Goal: Task Accomplishment & Management: Manage account settings

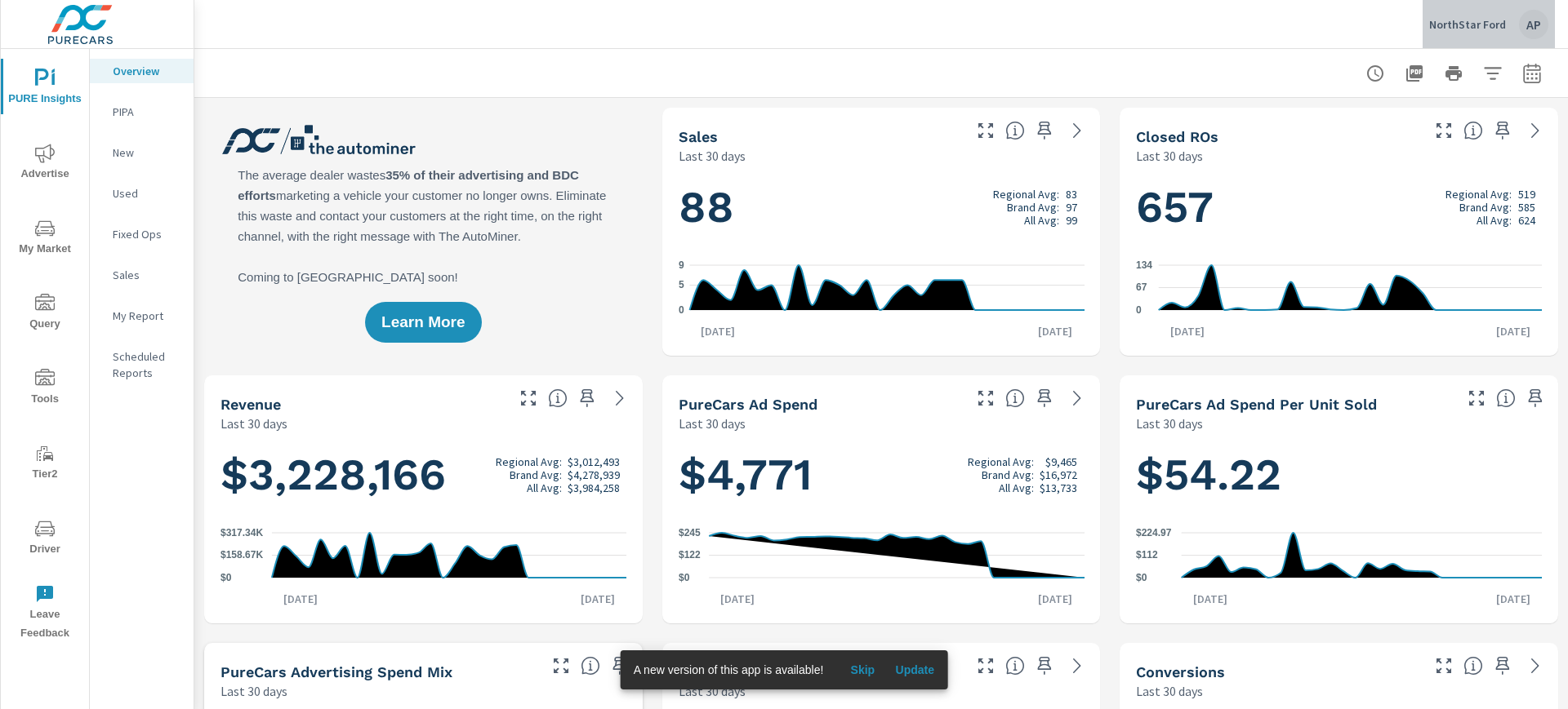
click at [1507, 19] on div "NorthStar Ford AP" at bounding box center [1488, 24] width 119 height 30
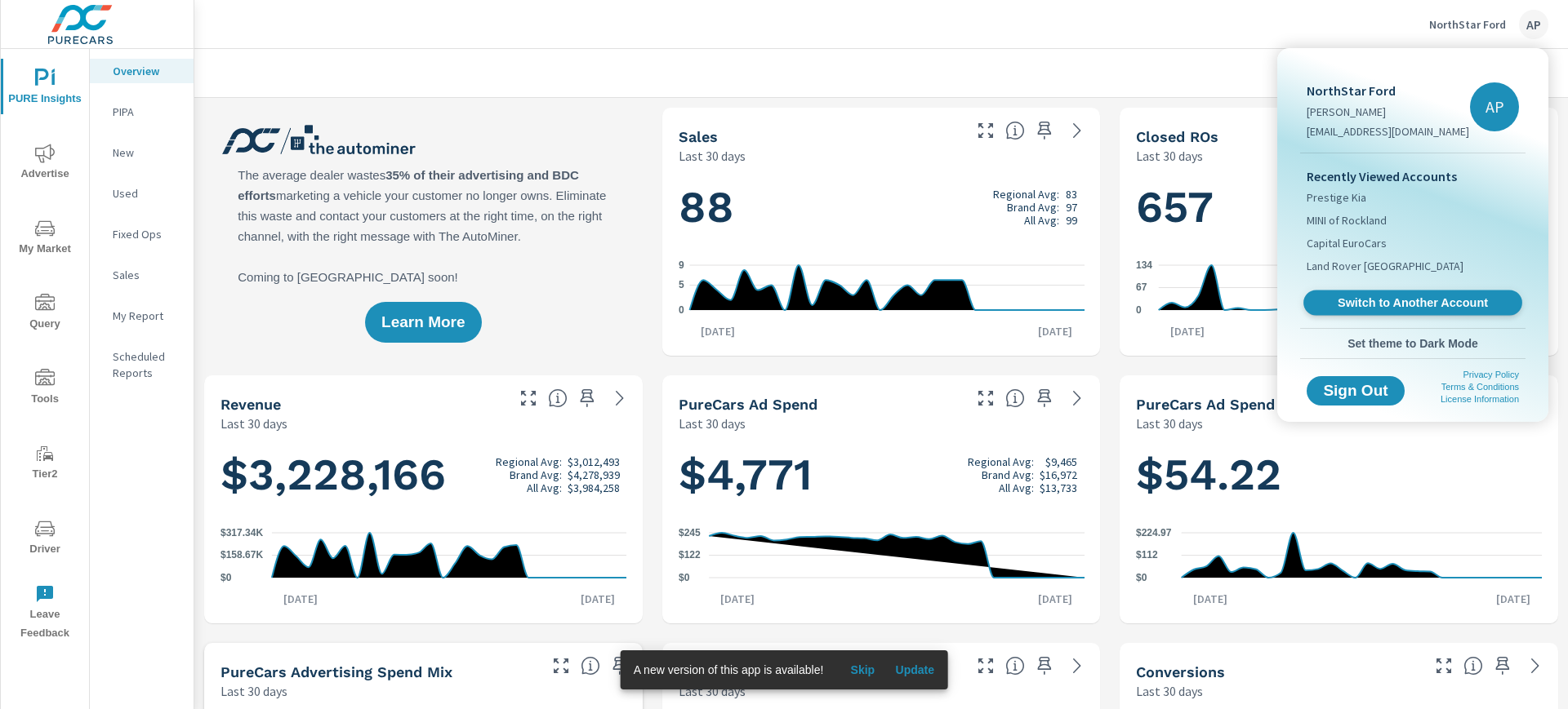
click at [1412, 302] on span "Switch to Another Account" at bounding box center [1412, 303] width 200 height 15
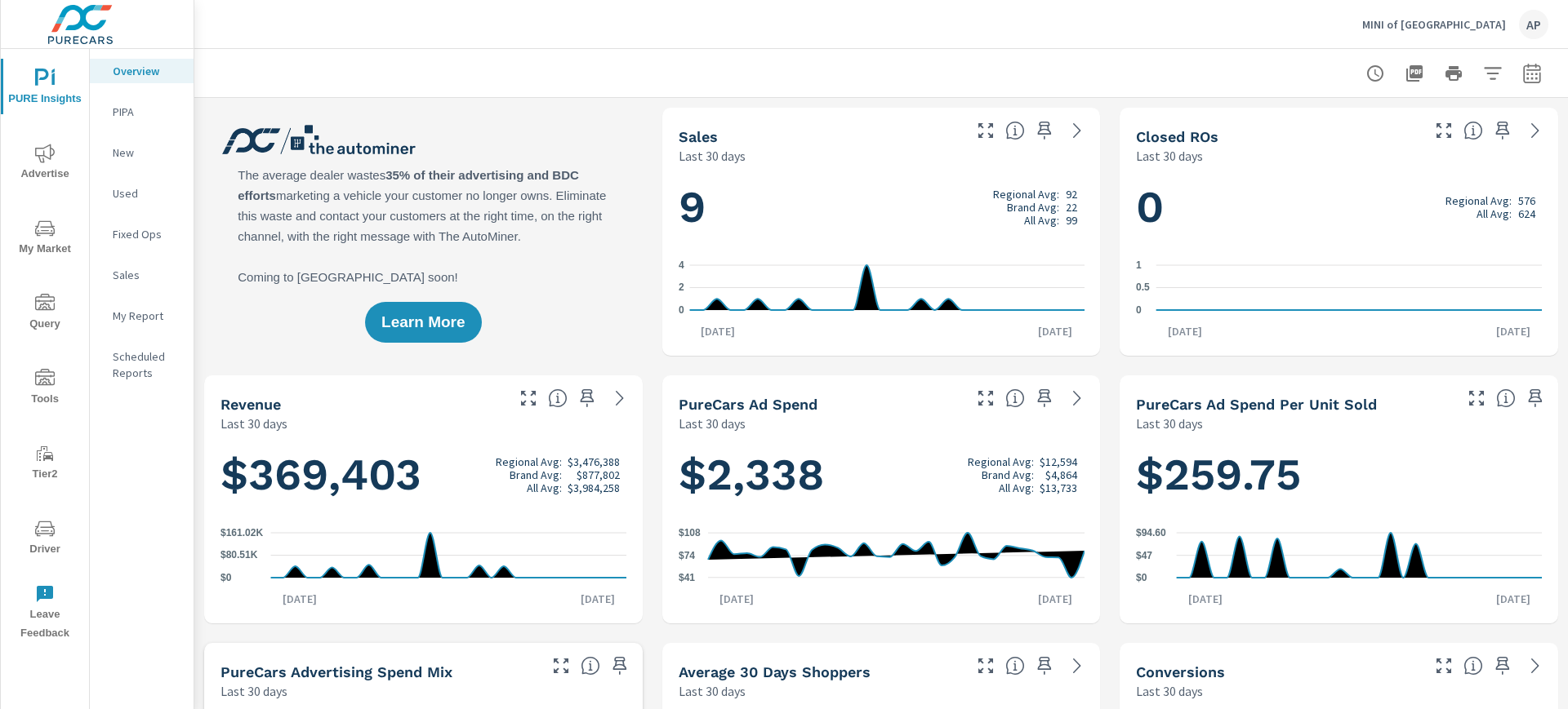
scroll to position [1, 0]
click at [46, 544] on span "Driver" at bounding box center [45, 539] width 79 height 40
